Goal: Task Accomplishment & Management: Use online tool/utility

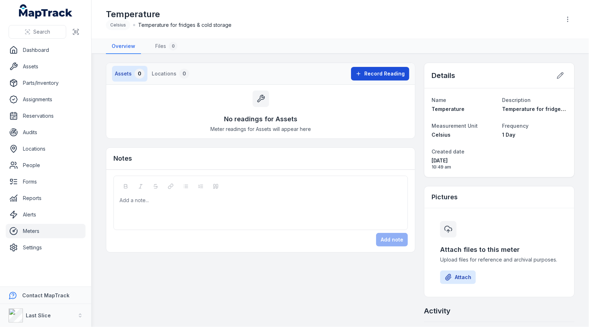
click at [366, 72] on button "Record Reading" at bounding box center [380, 74] width 58 height 14
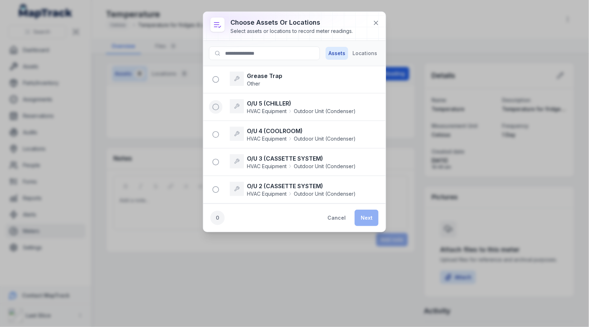
click at [215, 106] on icon "button" at bounding box center [215, 106] width 7 height 7
click at [217, 133] on icon "button" at bounding box center [215, 134] width 7 height 7
click at [372, 21] on button at bounding box center [376, 23] width 14 height 14
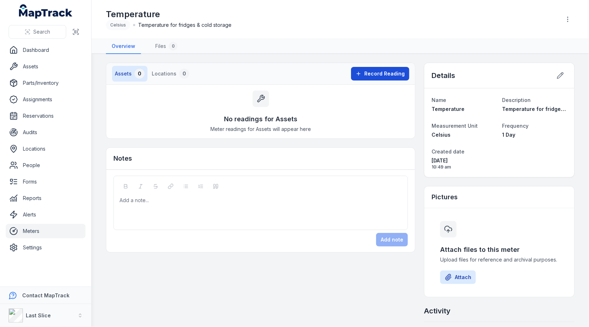
click at [388, 73] on span "Record Reading" at bounding box center [384, 73] width 40 height 7
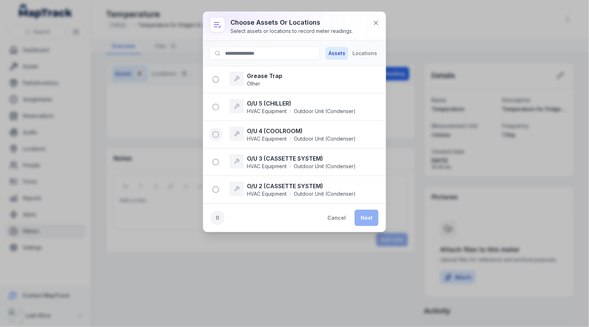
click at [218, 132] on circle "button" at bounding box center [216, 135] width 6 height 6
click at [371, 220] on button "Next" at bounding box center [367, 218] width 24 height 16
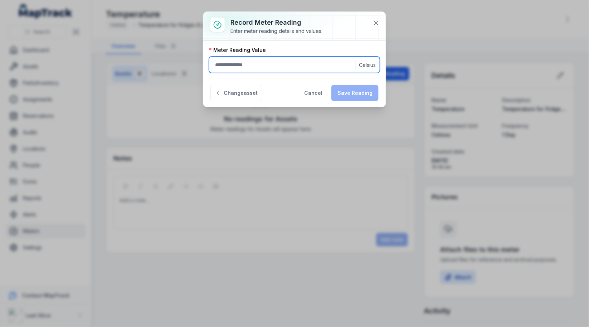
click at [275, 64] on input ":r4b:-form-item-label" at bounding box center [294, 65] width 171 height 16
type input "*"
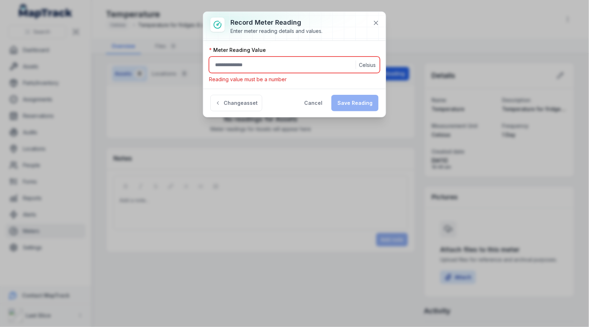
type input "*"
type input "***"
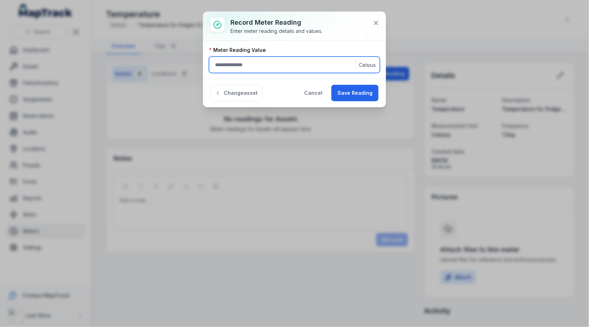
type input "***"
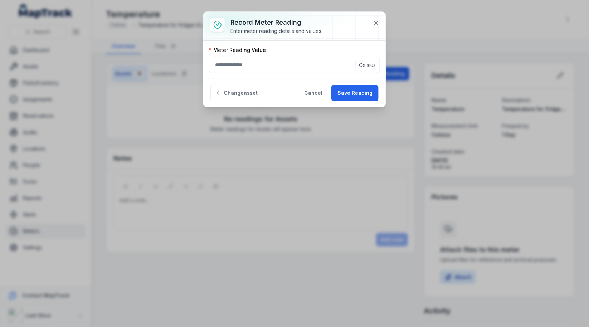
click at [283, 79] on div "Change asset Cancel Save Reading" at bounding box center [294, 93] width 183 height 28
click at [377, 26] on button at bounding box center [376, 23] width 14 height 14
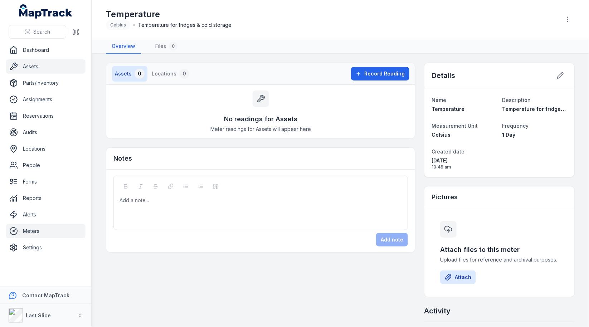
click at [31, 63] on link "Assets" at bounding box center [46, 66] width 80 height 14
